Goal: Find specific page/section: Find specific page/section

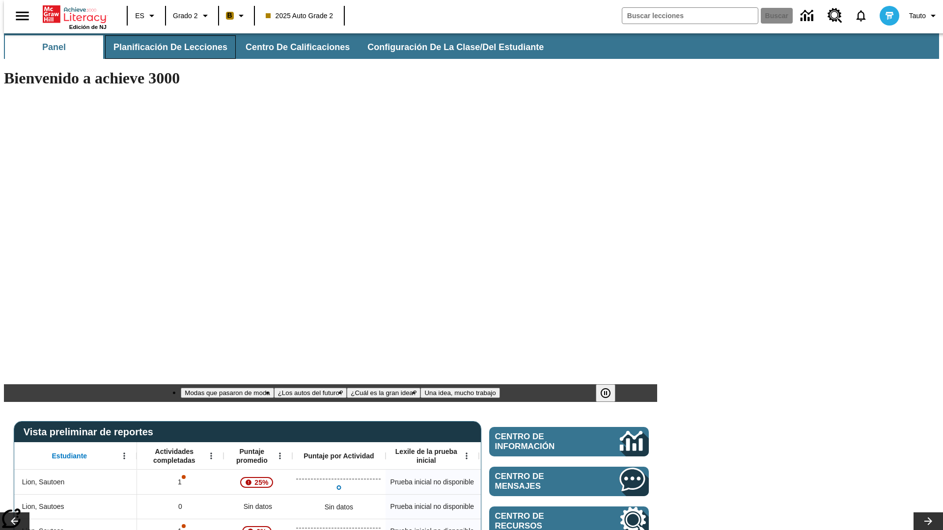
click at [164, 47] on span "Planificación de lecciones" at bounding box center [170, 47] width 114 height 11
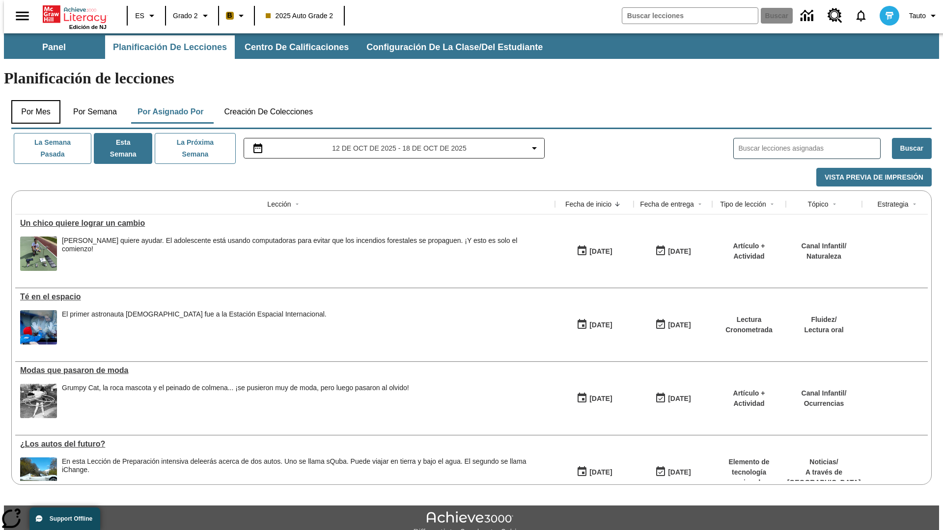
click at [32, 100] on button "Por mes" at bounding box center [35, 112] width 49 height 24
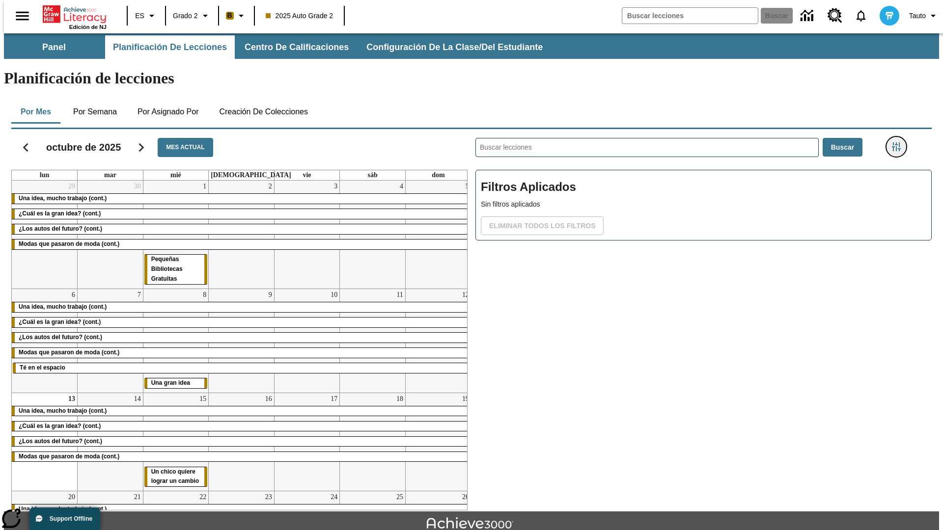
click at [899, 142] on icon "Menú lateral de filtros" at bounding box center [896, 146] width 9 height 9
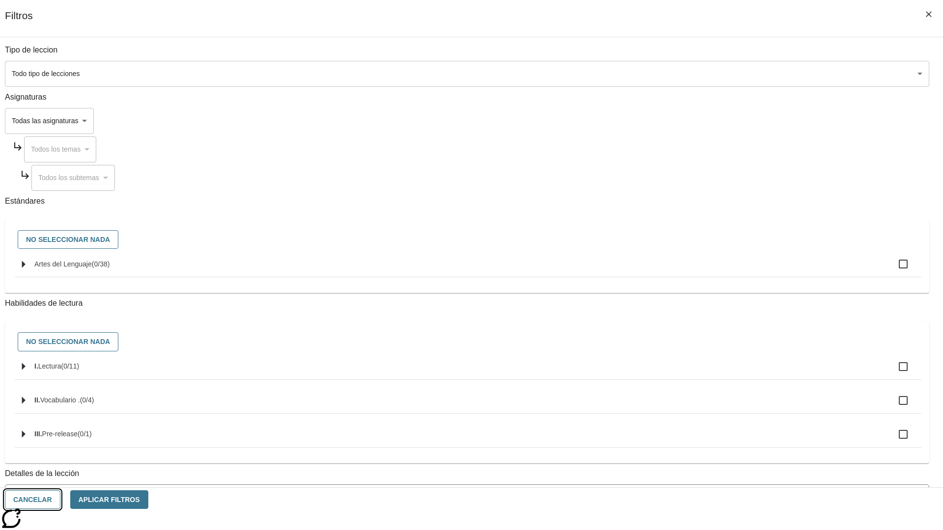
click at [60, 500] on button "Cancelar" at bounding box center [32, 500] width 55 height 19
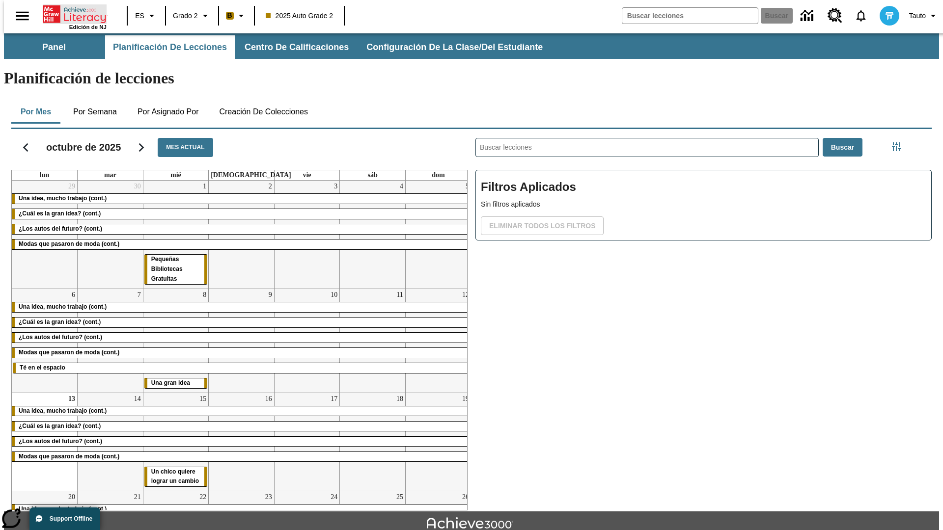
click at [71, 13] on icon "Portada" at bounding box center [75, 14] width 65 height 20
